Goal: Transaction & Acquisition: Purchase product/service

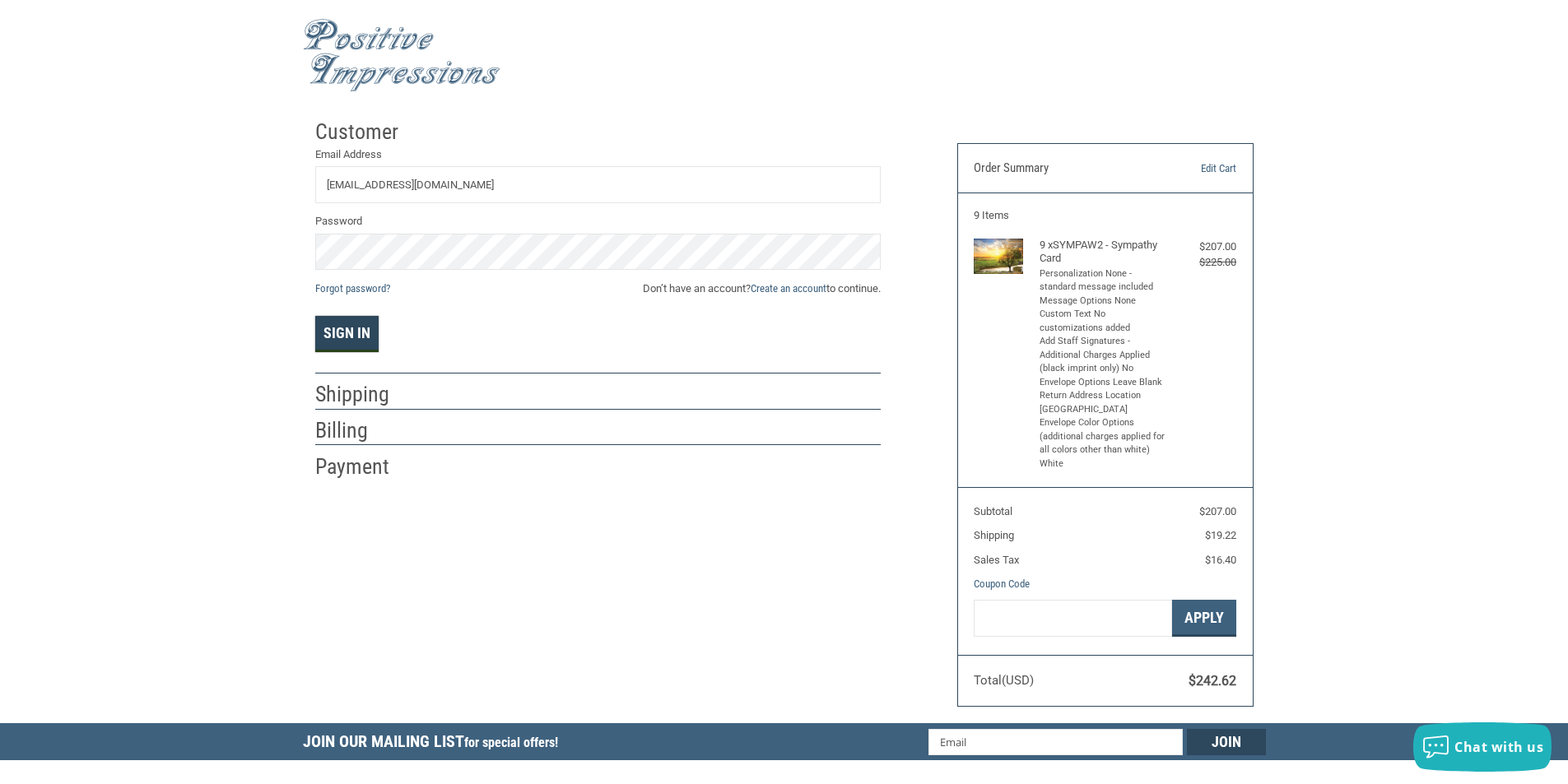
type input "[EMAIL_ADDRESS][DOMAIN_NAME]"
click at [355, 334] on button "Sign In" at bounding box center [346, 333] width 64 height 36
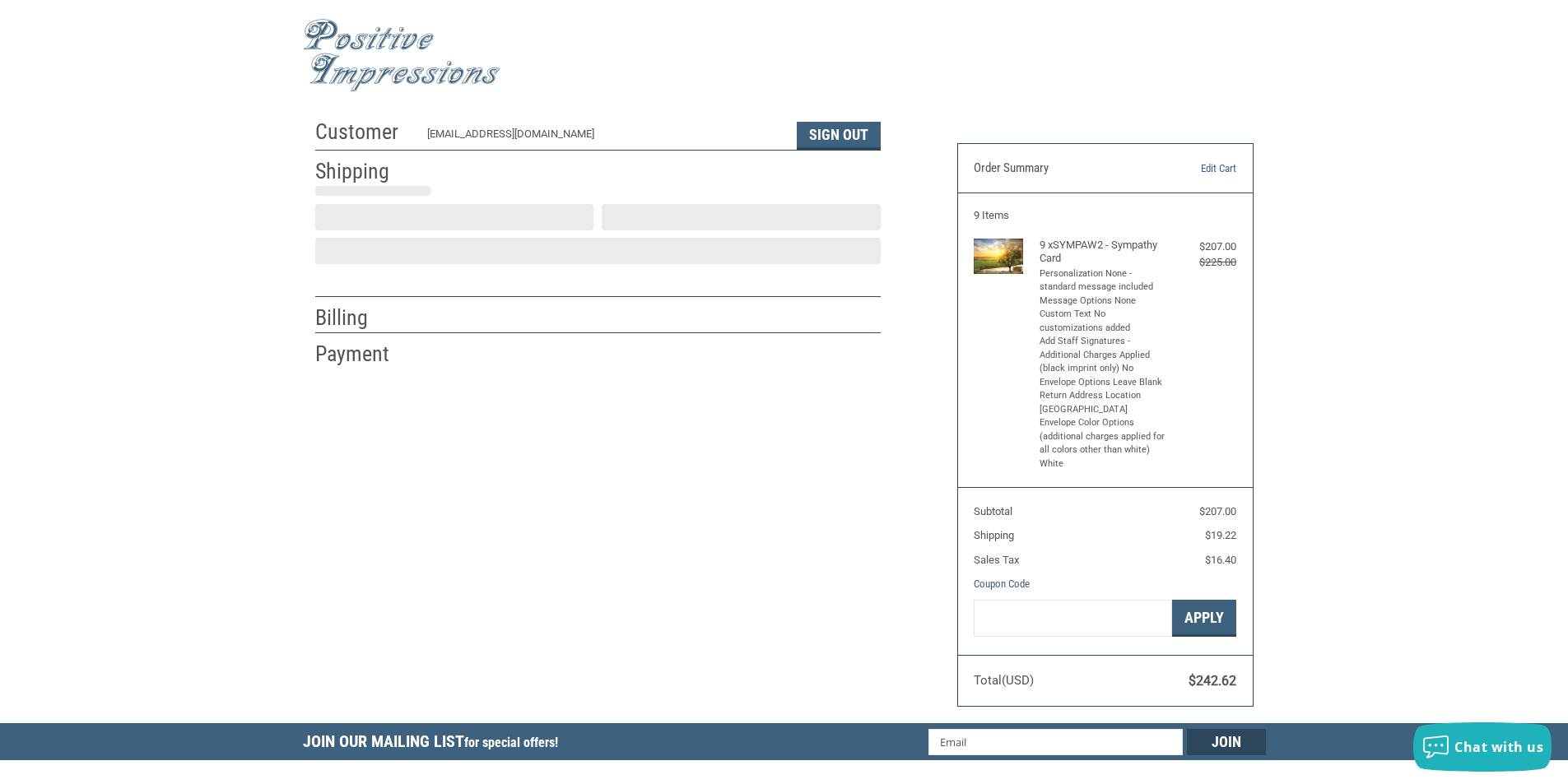
select select "US"
select select "OH"
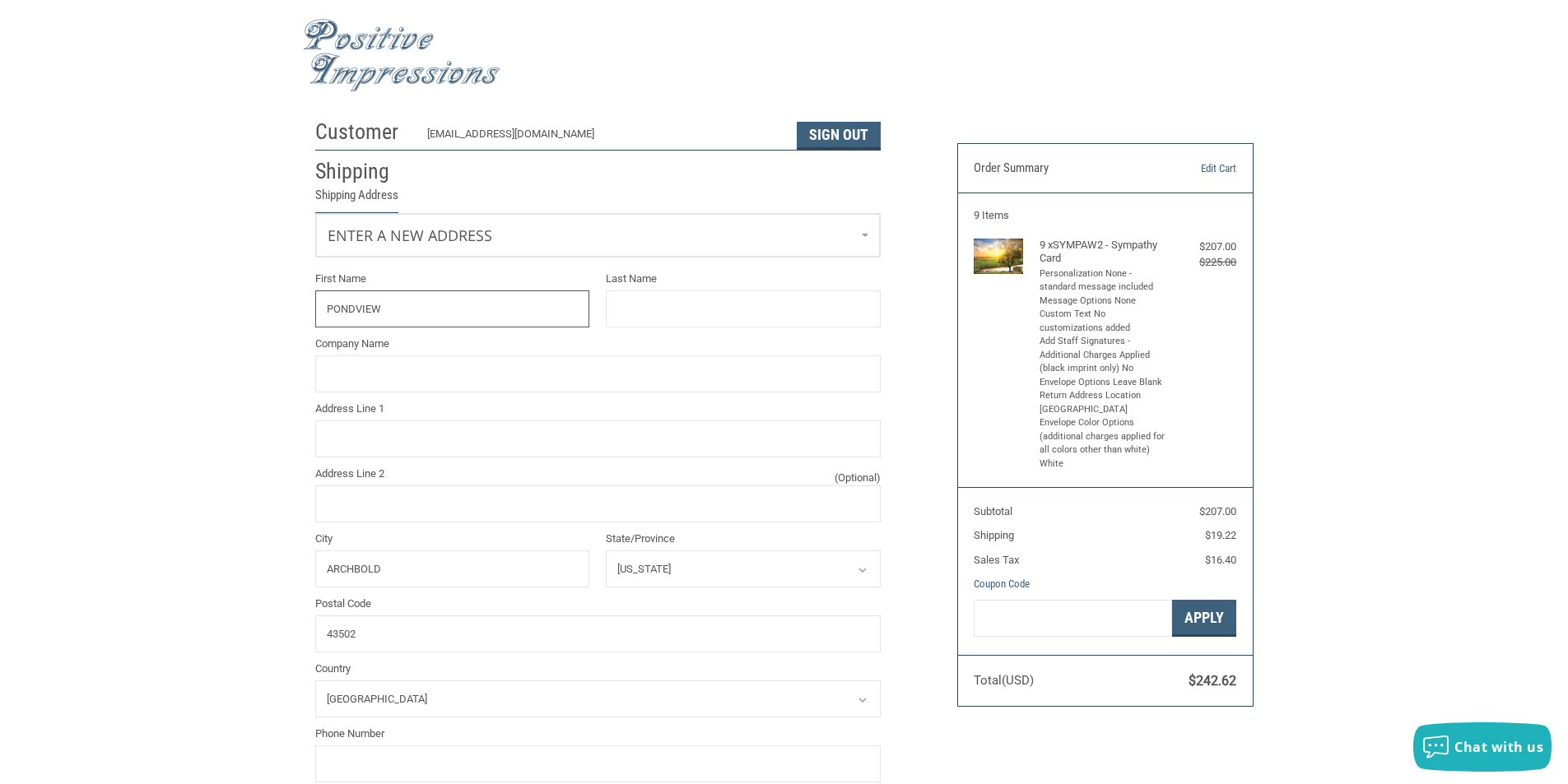
type input "PONDVIEW"
type input "VET CLINIC"
type input "PONDVIEW VET CLINIC"
drag, startPoint x: 673, startPoint y: 305, endPoint x: 550, endPoint y: 283, distance: 125.0
click at [550, 283] on div "First Name PONDVIEW Last Name VET CLINIC Company Name PONDVIEW VET CLINIC Addre…" at bounding box center [598, 535] width 582 height 528
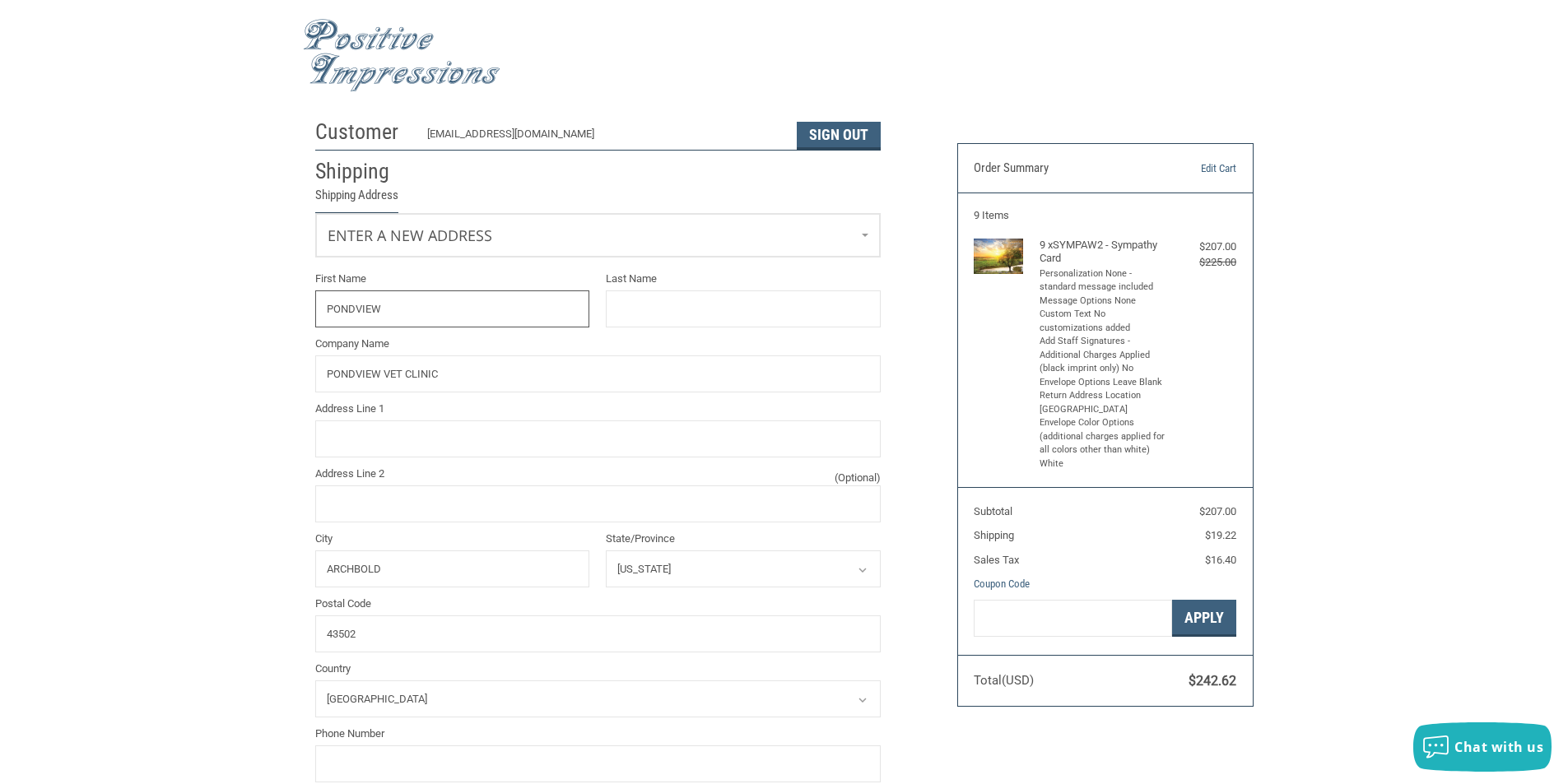
drag, startPoint x: 389, startPoint y: 309, endPoint x: 244, endPoint y: 287, distance: 146.7
click at [244, 287] on div "Customer [EMAIL_ADDRESS][DOMAIN_NAME] Sign Out Shipping Shipping Address Enter …" at bounding box center [784, 670] width 1568 height 1117
click at [380, 448] on input "Address Line 1" at bounding box center [598, 439] width 565 height 37
type input "[STREET_ADDRESS]"
type input "[PERSON_NAME]"
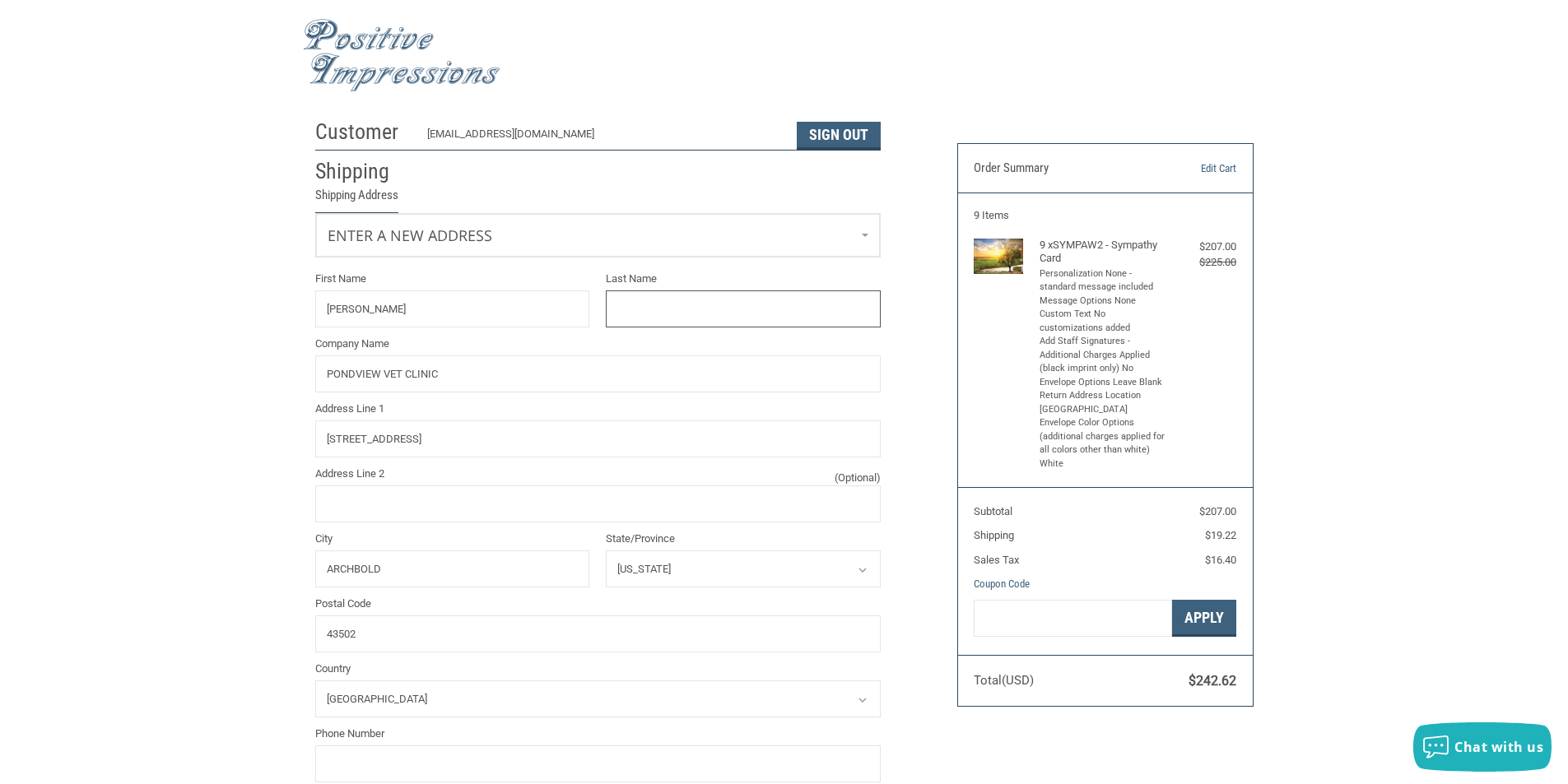
type input "Small"
type input "4194450207"
type input "[PERSON_NAME]"
type input "SMALL"
type input "20484 STATE HIGHWAY 2"
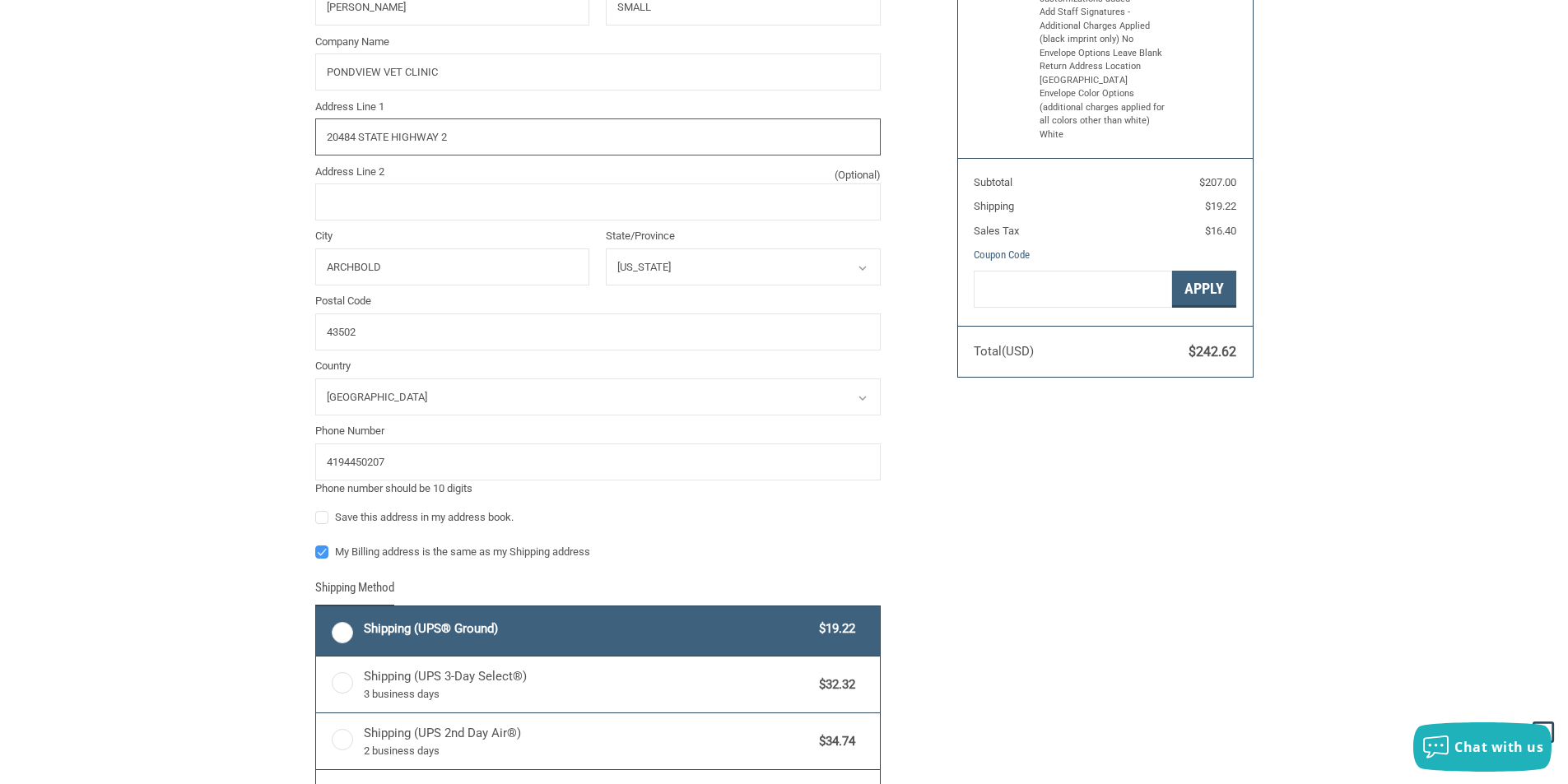
scroll to position [493, 0]
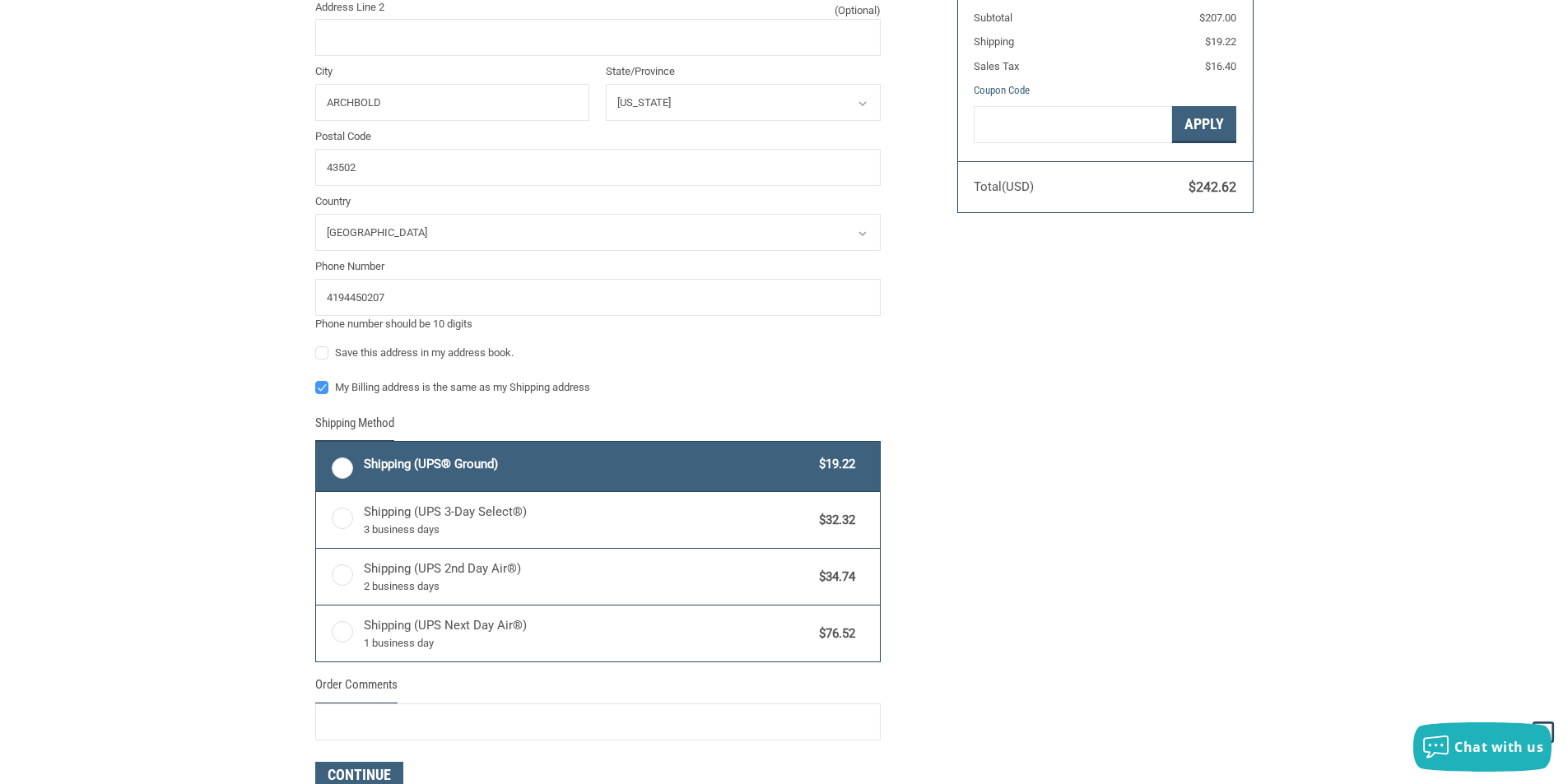
click at [344, 462] on label "Shipping (UPS® Ground) $19.22" at bounding box center [598, 467] width 563 height 50
click at [317, 444] on input "Shipping (UPS® Ground) $19.22" at bounding box center [316, 444] width 1 height 1
radio input "true"
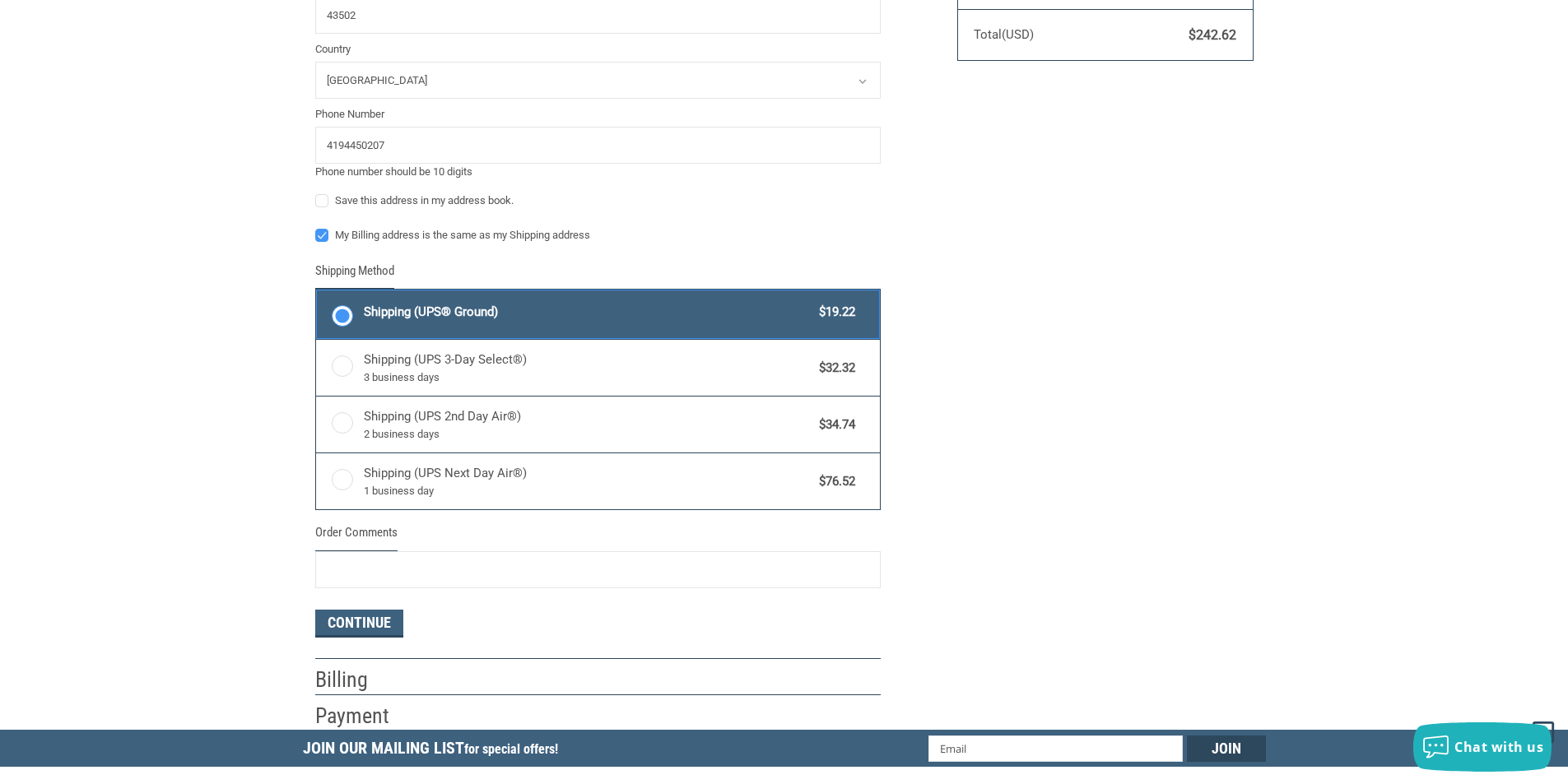
scroll to position [741, 0]
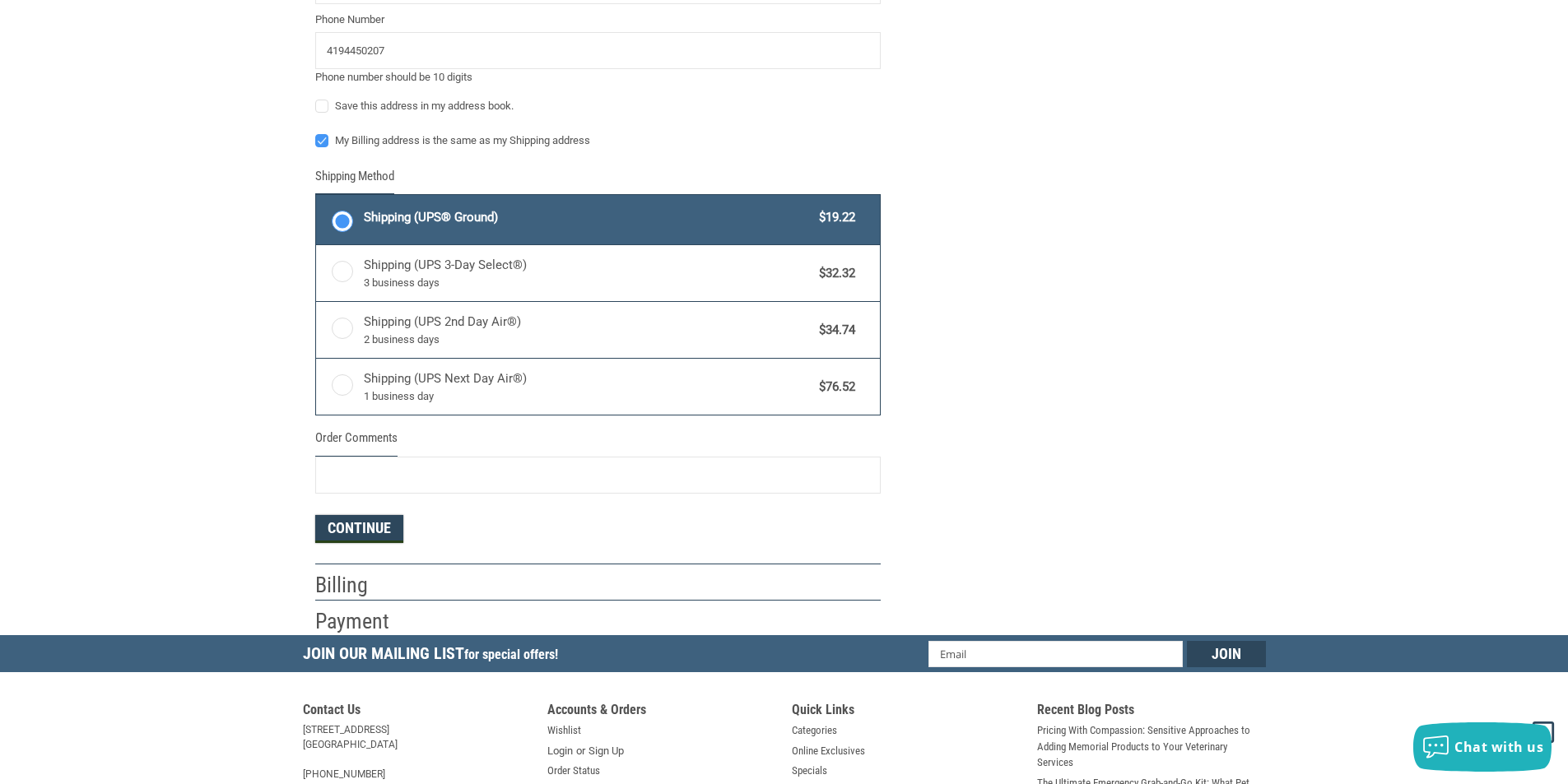
click at [360, 532] on button "Continue" at bounding box center [359, 529] width 88 height 28
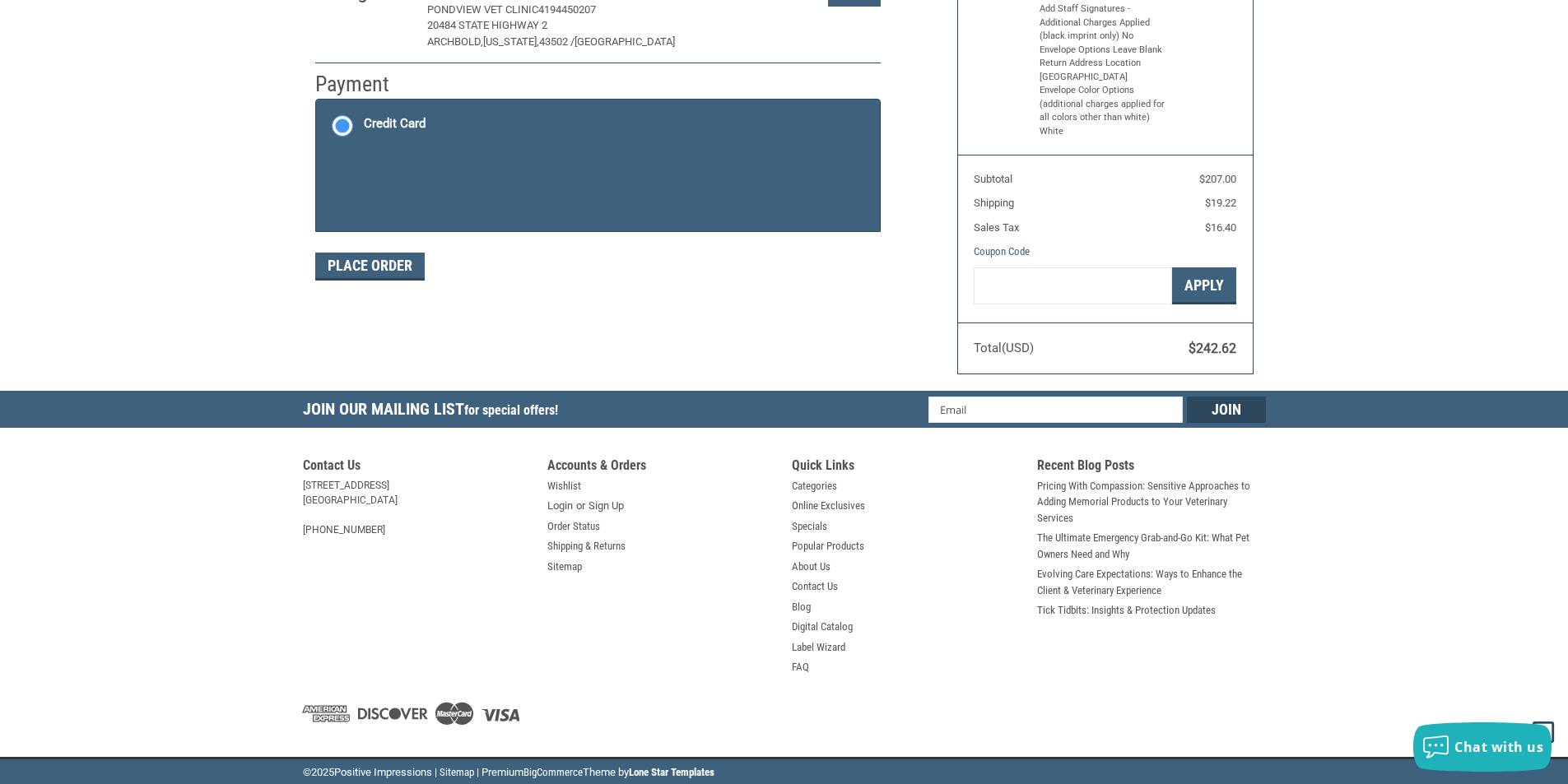
scroll to position [240, 0]
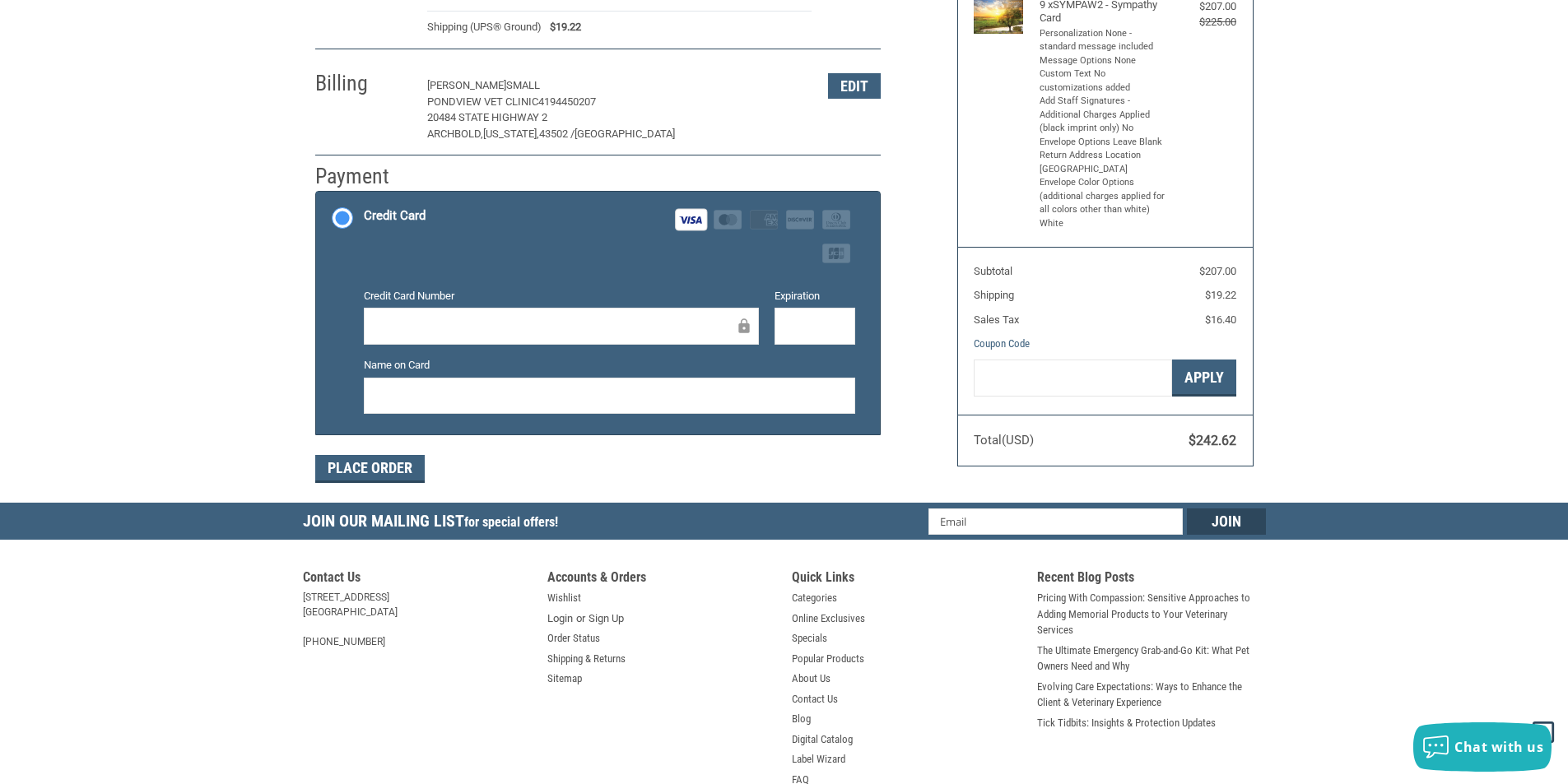
click at [489, 384] on div at bounding box center [610, 396] width 492 height 37
click at [451, 472] on div "Place Order" at bounding box center [598, 468] width 565 height 28
click at [402, 472] on button "Place Order" at bounding box center [369, 468] width 110 height 28
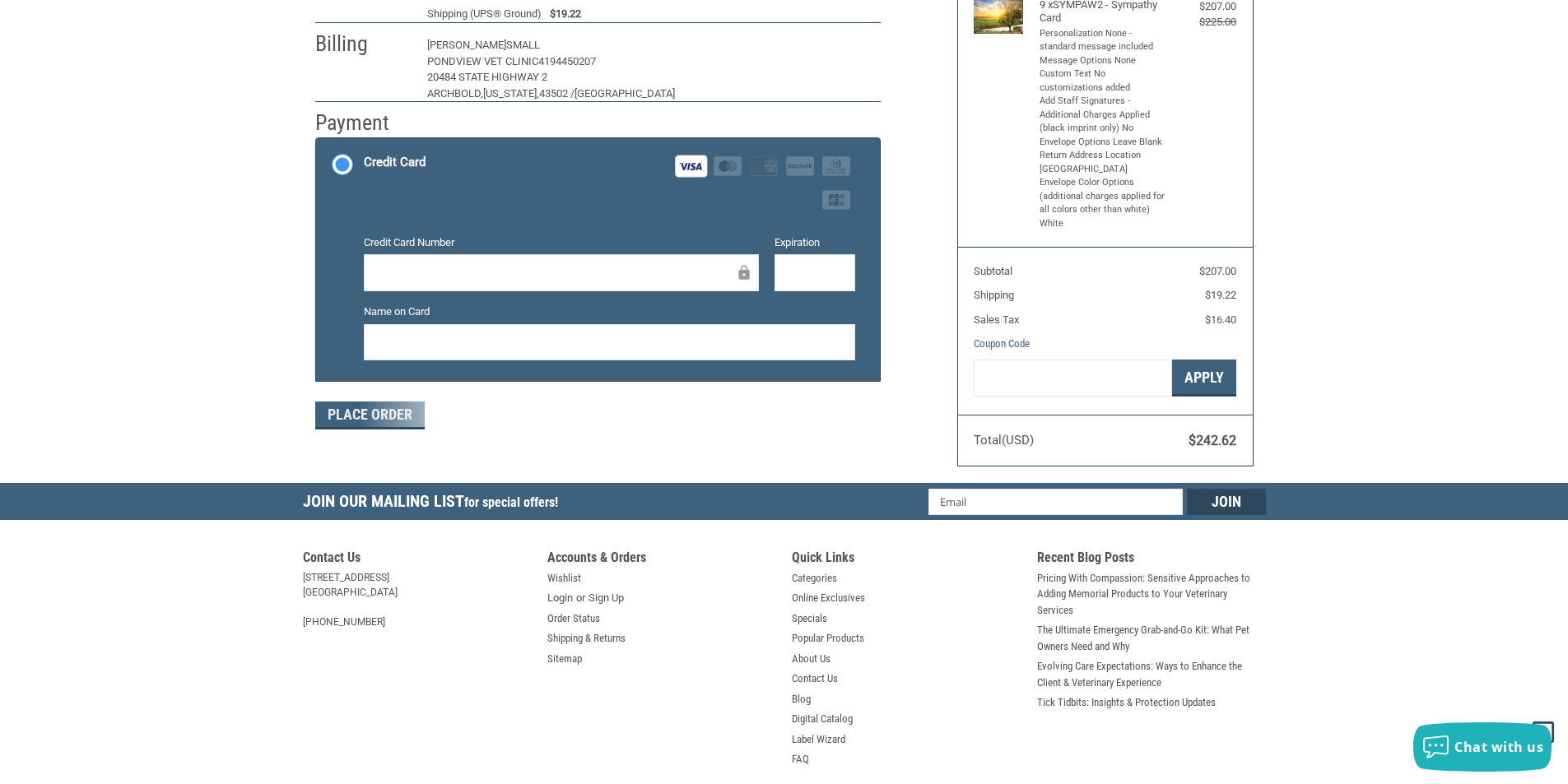
scroll to position [163, 0]
